Goal: Transaction & Acquisition: Purchase product/service

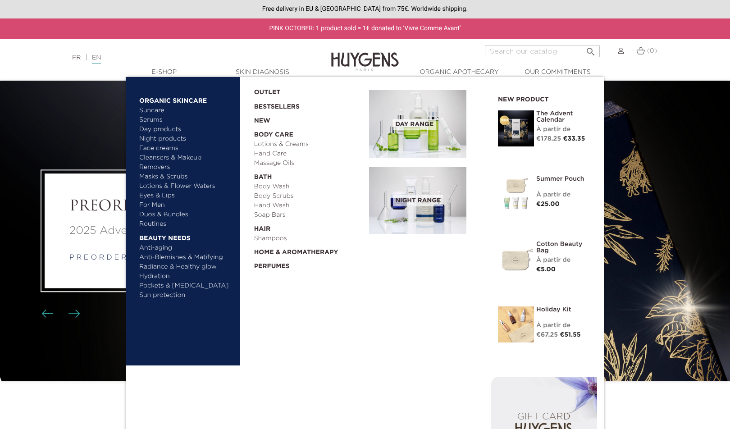
click at [287, 145] on link "Lotions & Creams" at bounding box center [308, 144] width 109 height 9
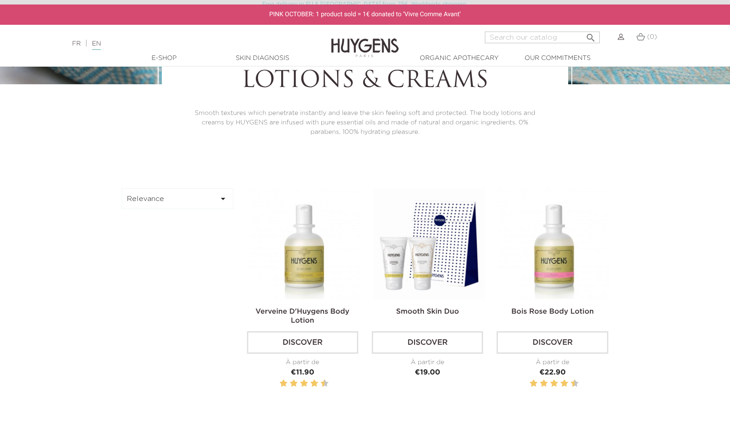
scroll to position [270, 0]
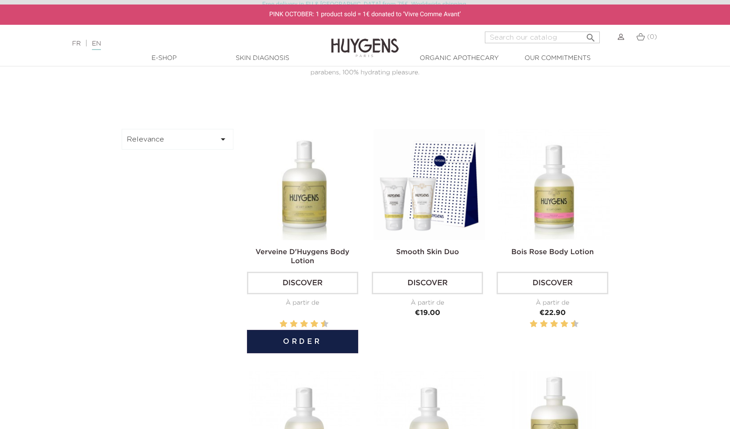
click at [302, 334] on button "Order" at bounding box center [302, 341] width 111 height 23
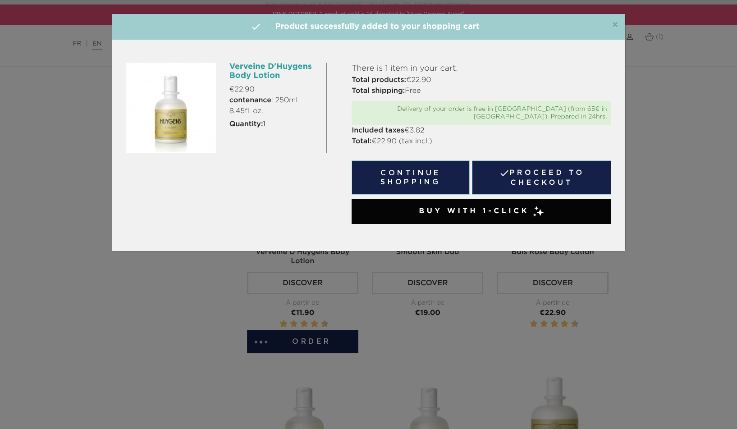
click at [422, 170] on button "Continue shopping" at bounding box center [411, 177] width 118 height 34
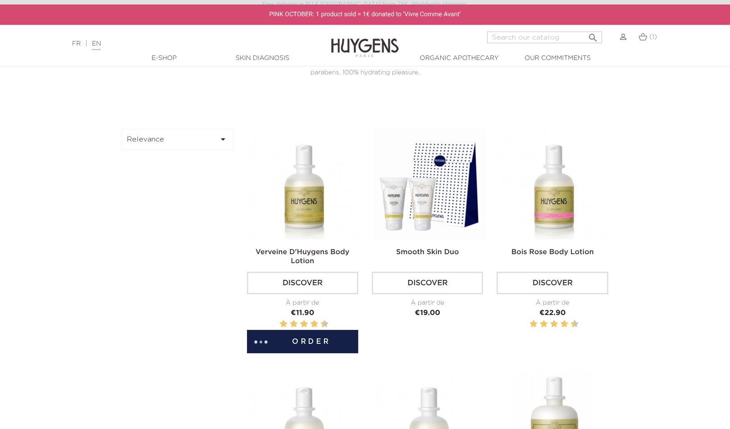
click at [650, 38] on span "(1)" at bounding box center [654, 37] width 8 height 6
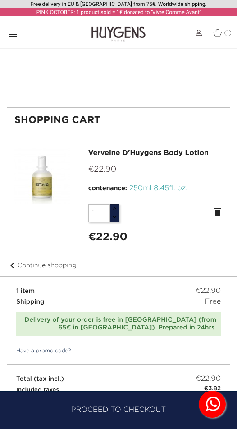
click at [15, 37] on icon "" at bounding box center [12, 34] width 11 height 11
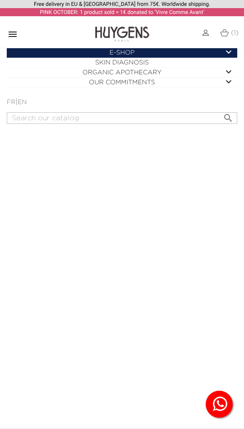
click at [15, 37] on icon "" at bounding box center [12, 34] width 11 height 11
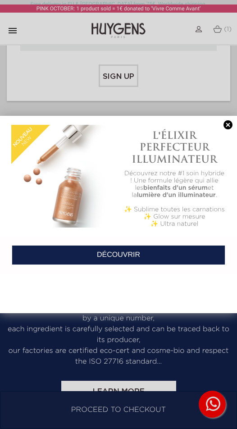
scroll to position [496, 0]
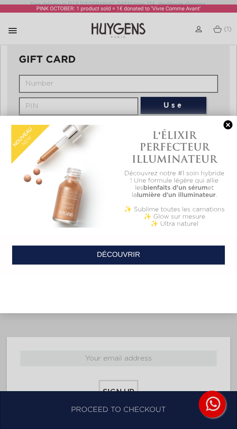
click at [229, 125] on link at bounding box center [228, 124] width 13 height 9
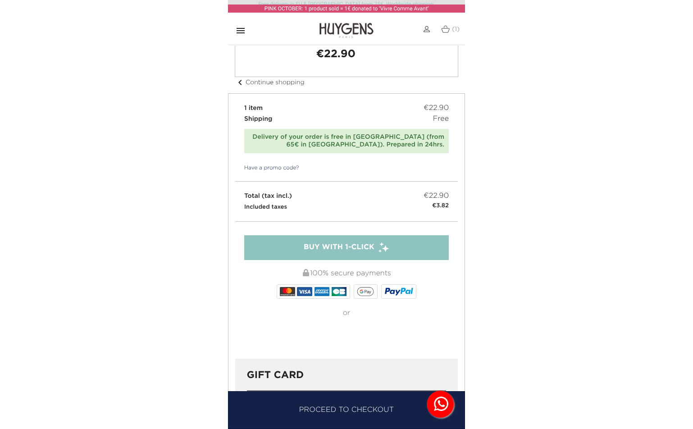
scroll to position [0, 0]
